Goal: Information Seeking & Learning: Learn about a topic

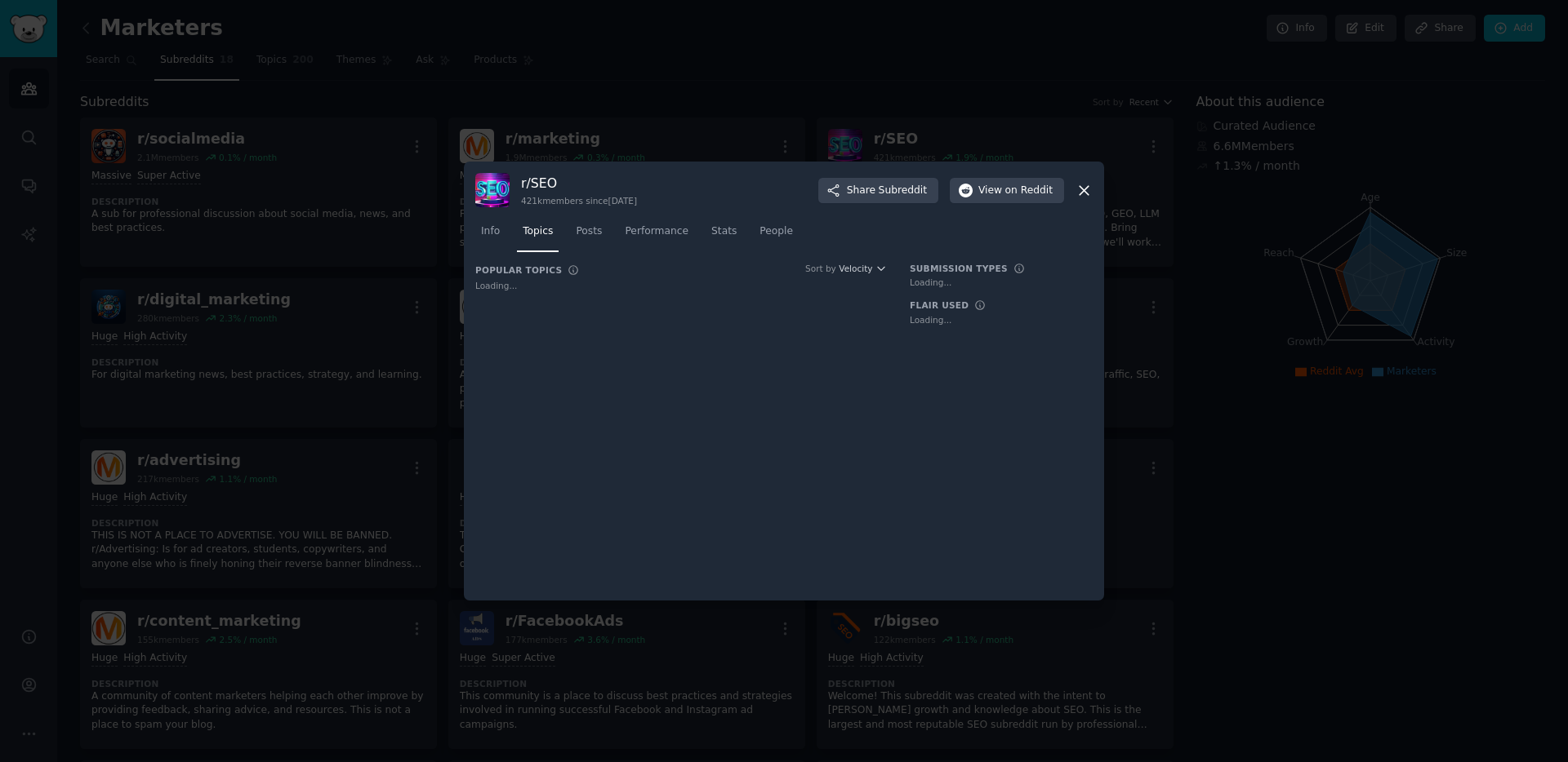
click at [1084, 190] on icon at bounding box center [1083, 190] width 9 height 9
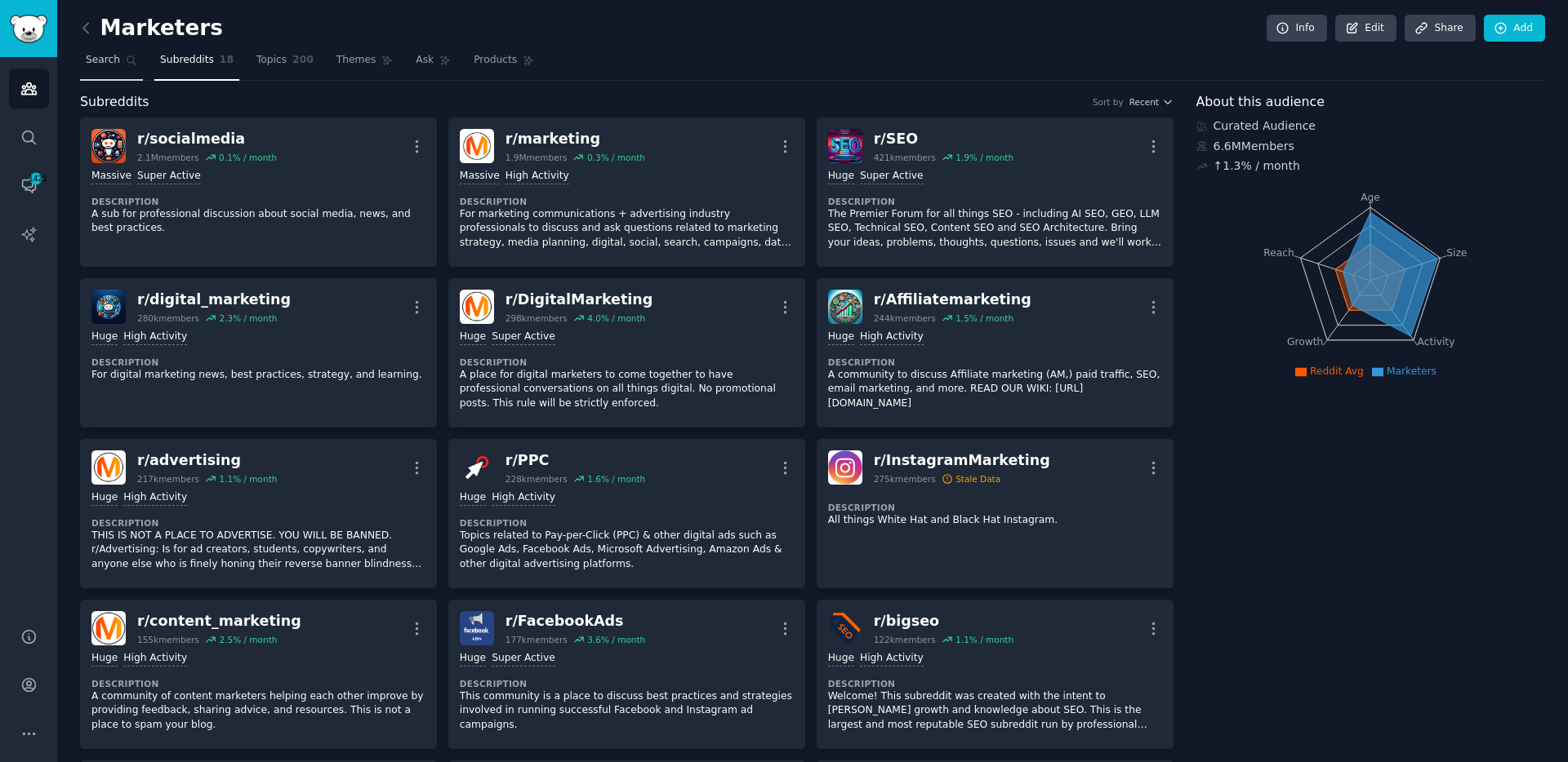
click at [113, 61] on span "Search" at bounding box center [103, 61] width 34 height 15
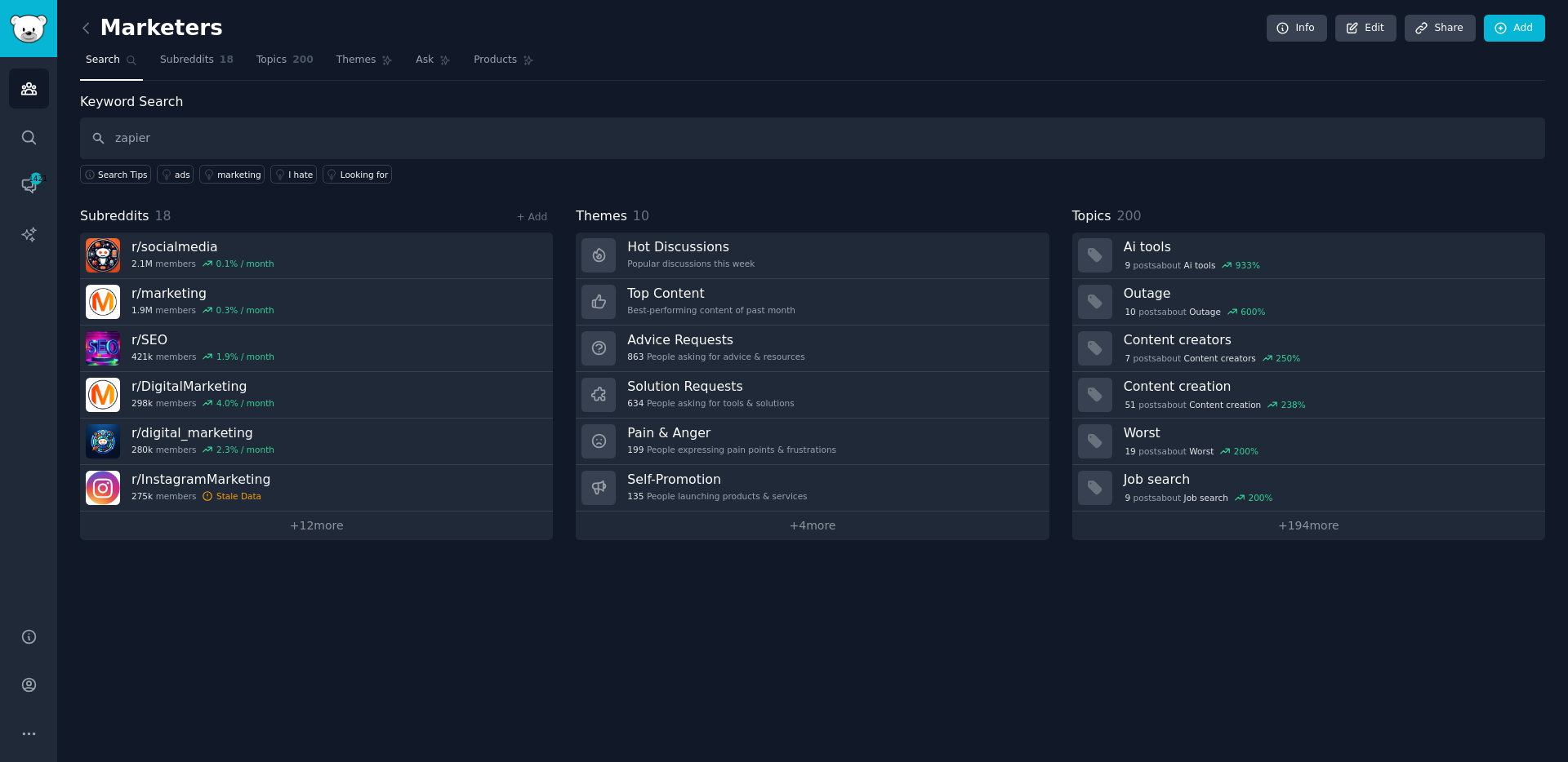
type input "zapier"
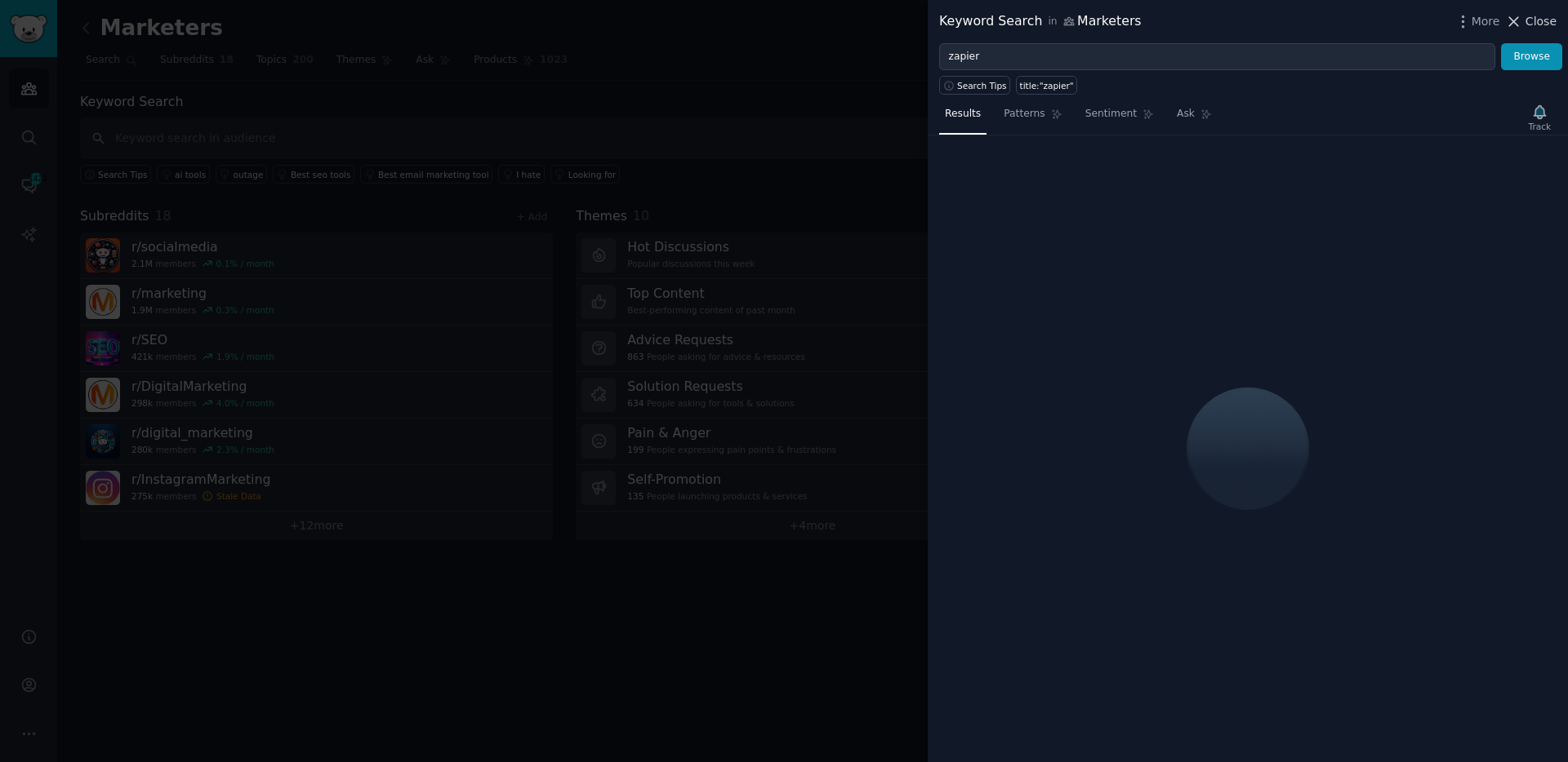
click at [1538, 25] on span "Close" at bounding box center [1540, 22] width 31 height 18
